Goal: Navigation & Orientation: Find specific page/section

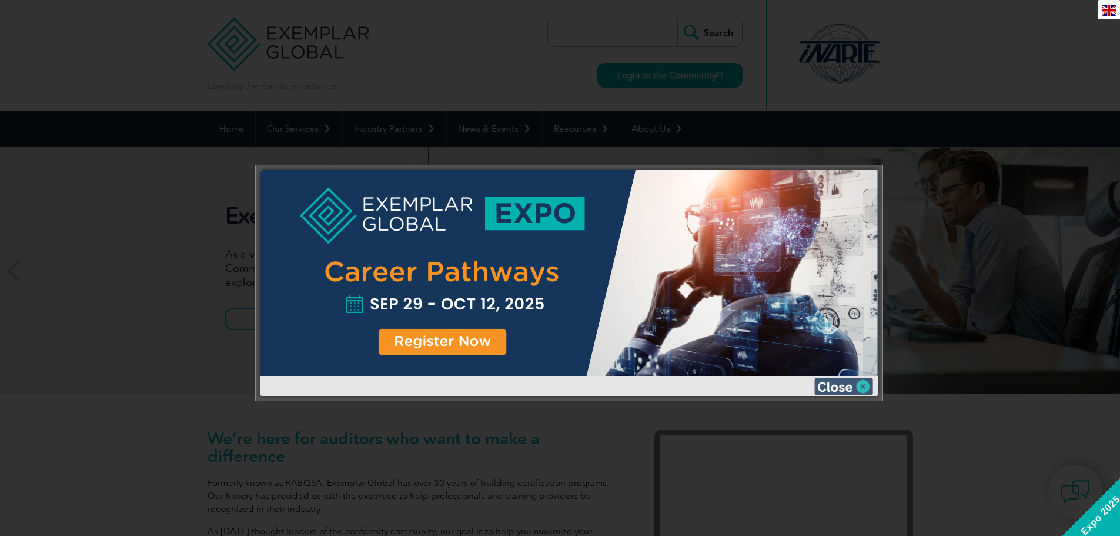
click at [840, 385] on img at bounding box center [844, 387] width 59 height 18
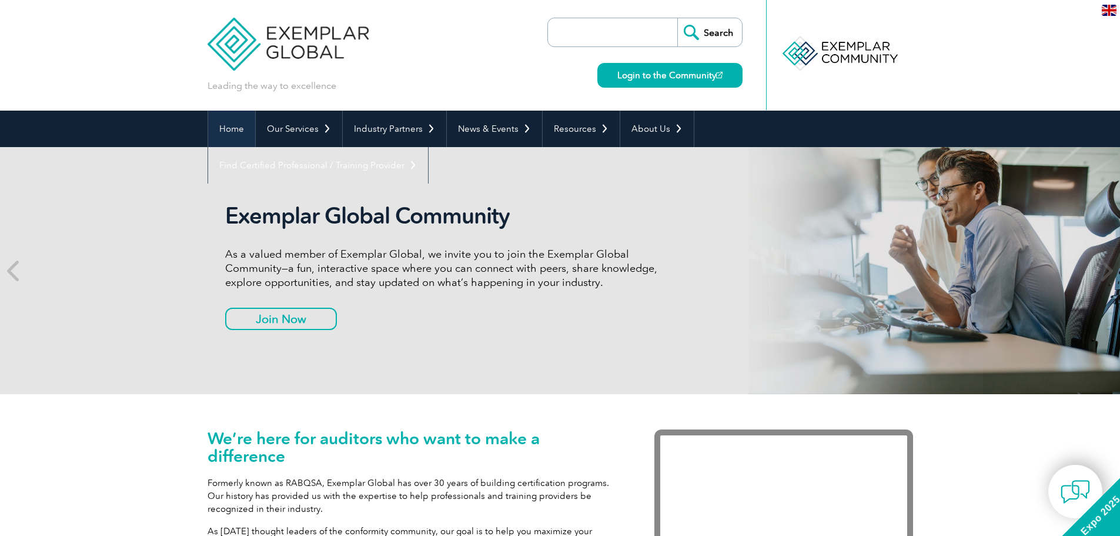
click at [223, 128] on link "Home" at bounding box center [231, 129] width 47 height 36
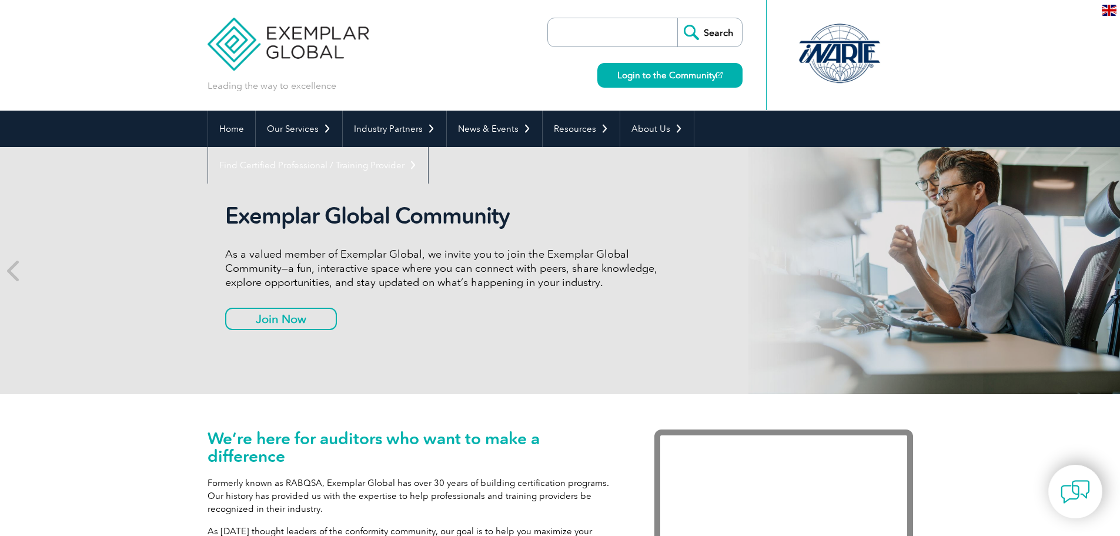
click at [859, 59] on div at bounding box center [839, 53] width 117 height 65
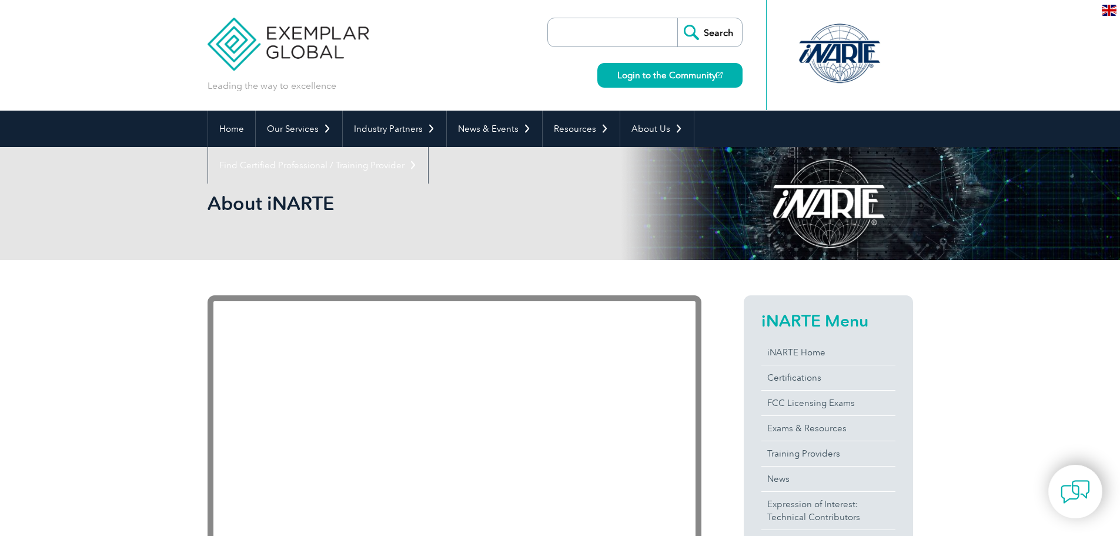
click at [858, 64] on div at bounding box center [839, 53] width 117 height 65
click at [796, 353] on link "iNARTE Home" at bounding box center [829, 352] width 134 height 25
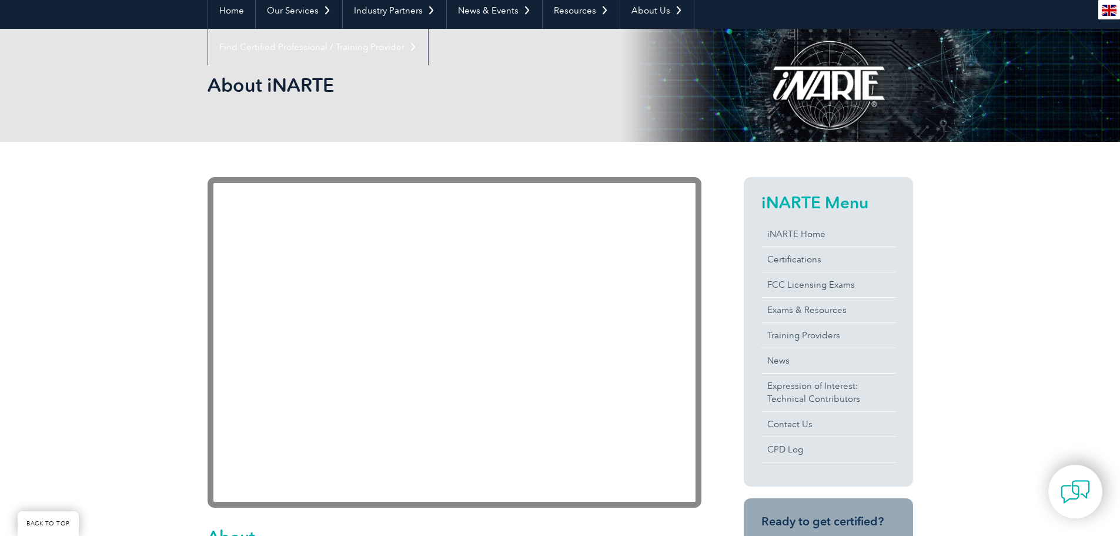
scroll to position [294, 0]
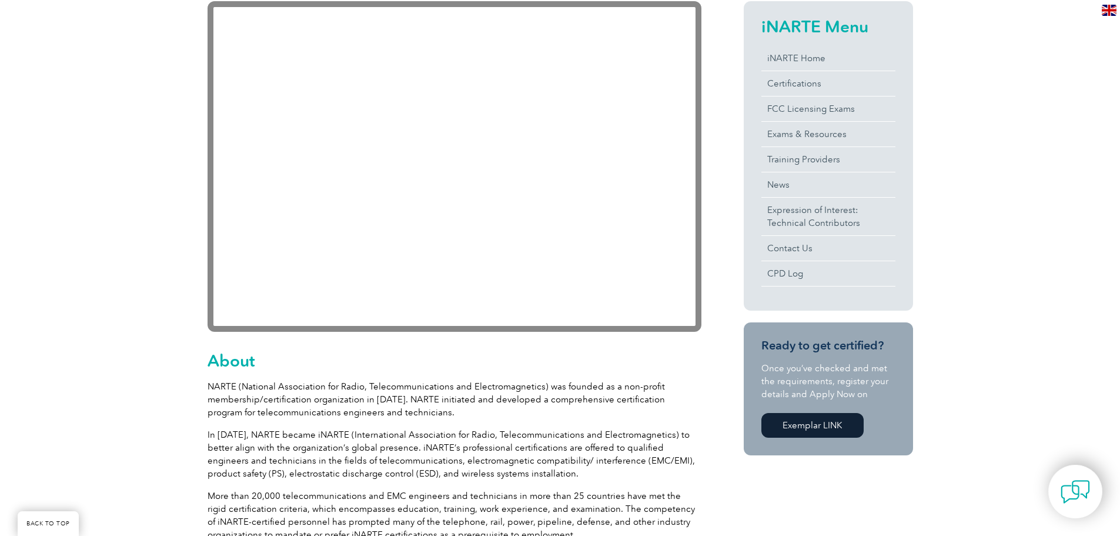
click at [817, 425] on link "Exemplar LINK" at bounding box center [813, 425] width 102 height 25
